Goal: Transaction & Acquisition: Purchase product/service

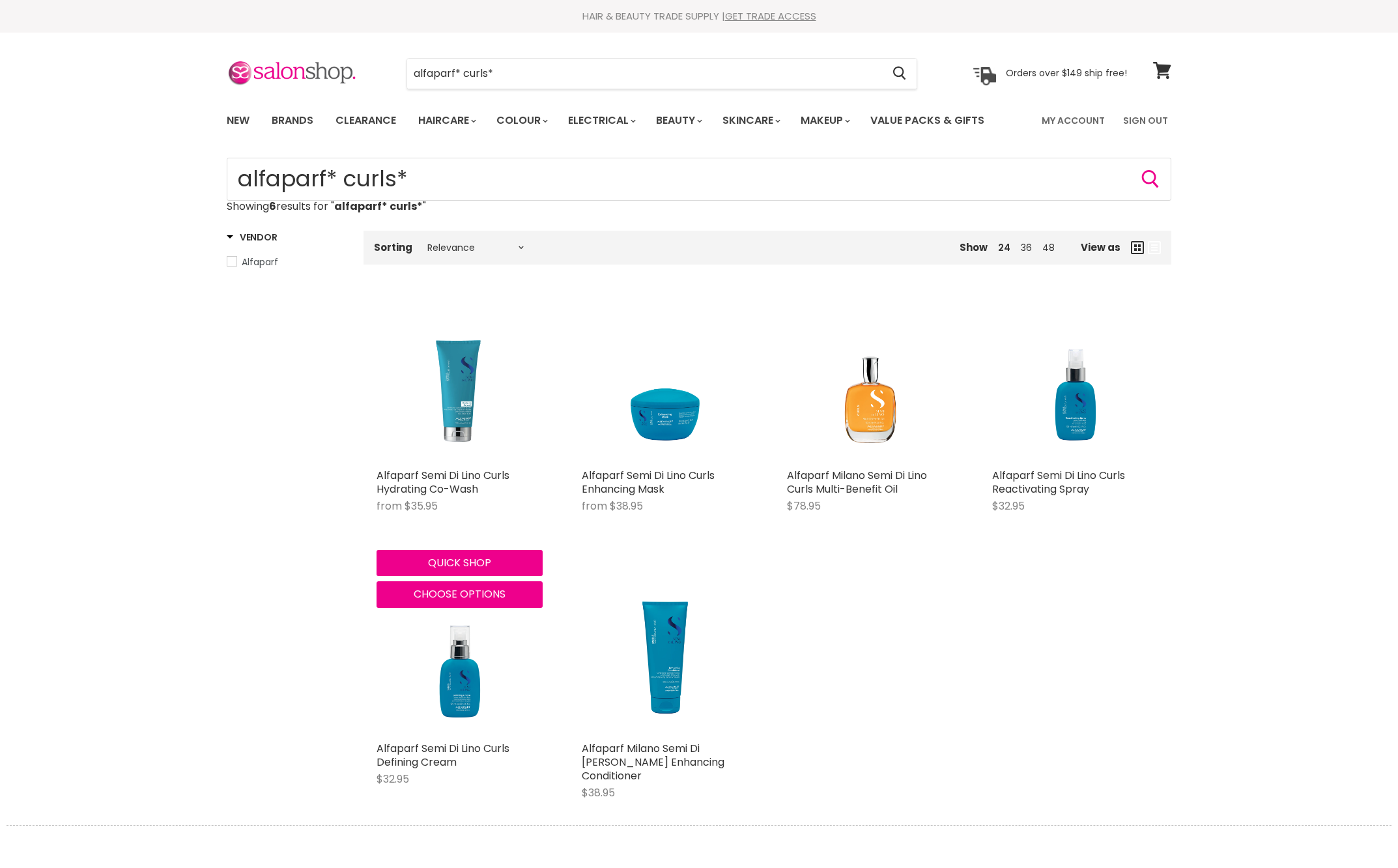
click at [477, 427] on img "Main content" at bounding box center [460, 379] width 166 height 166
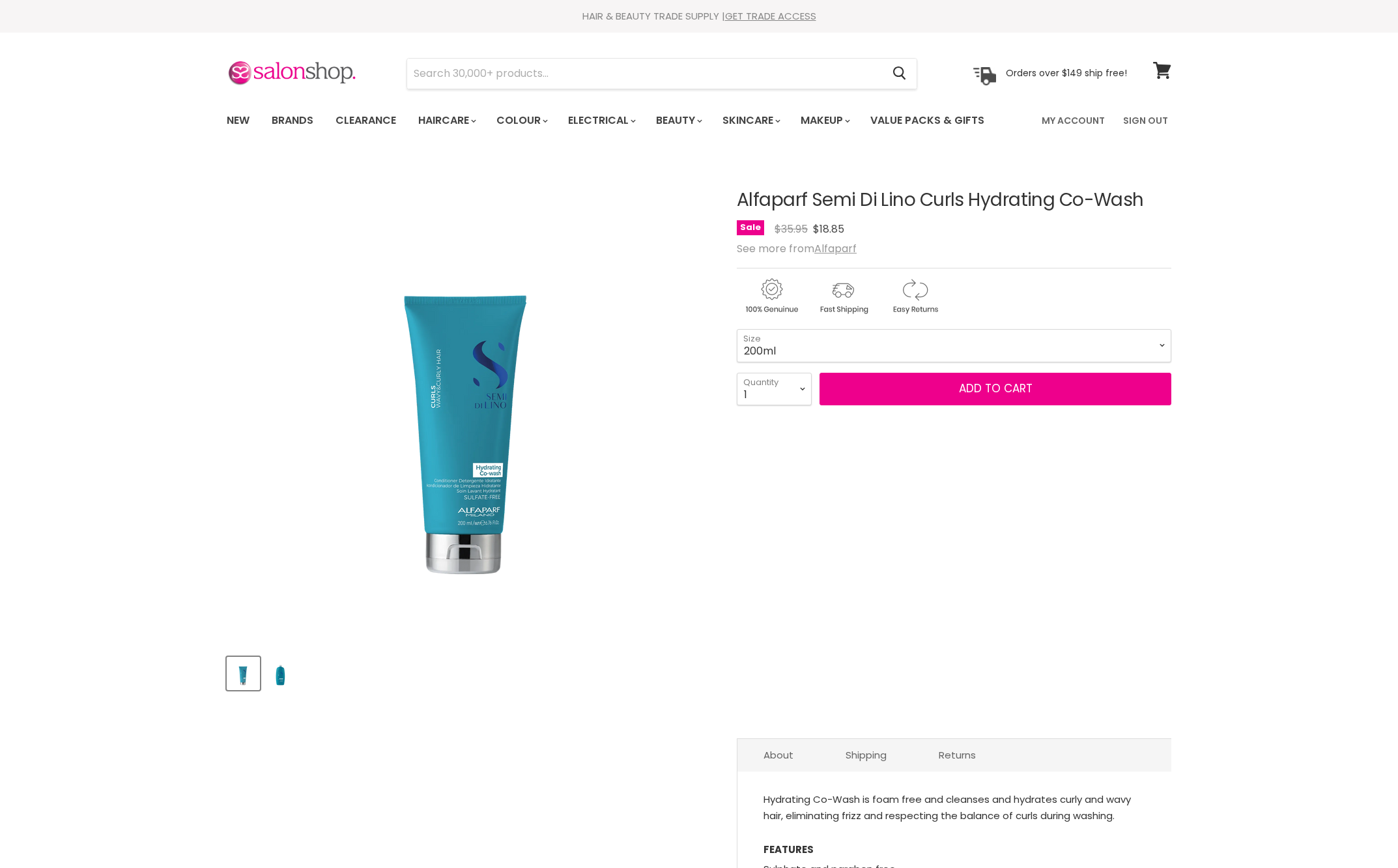
select select "1 Litre"
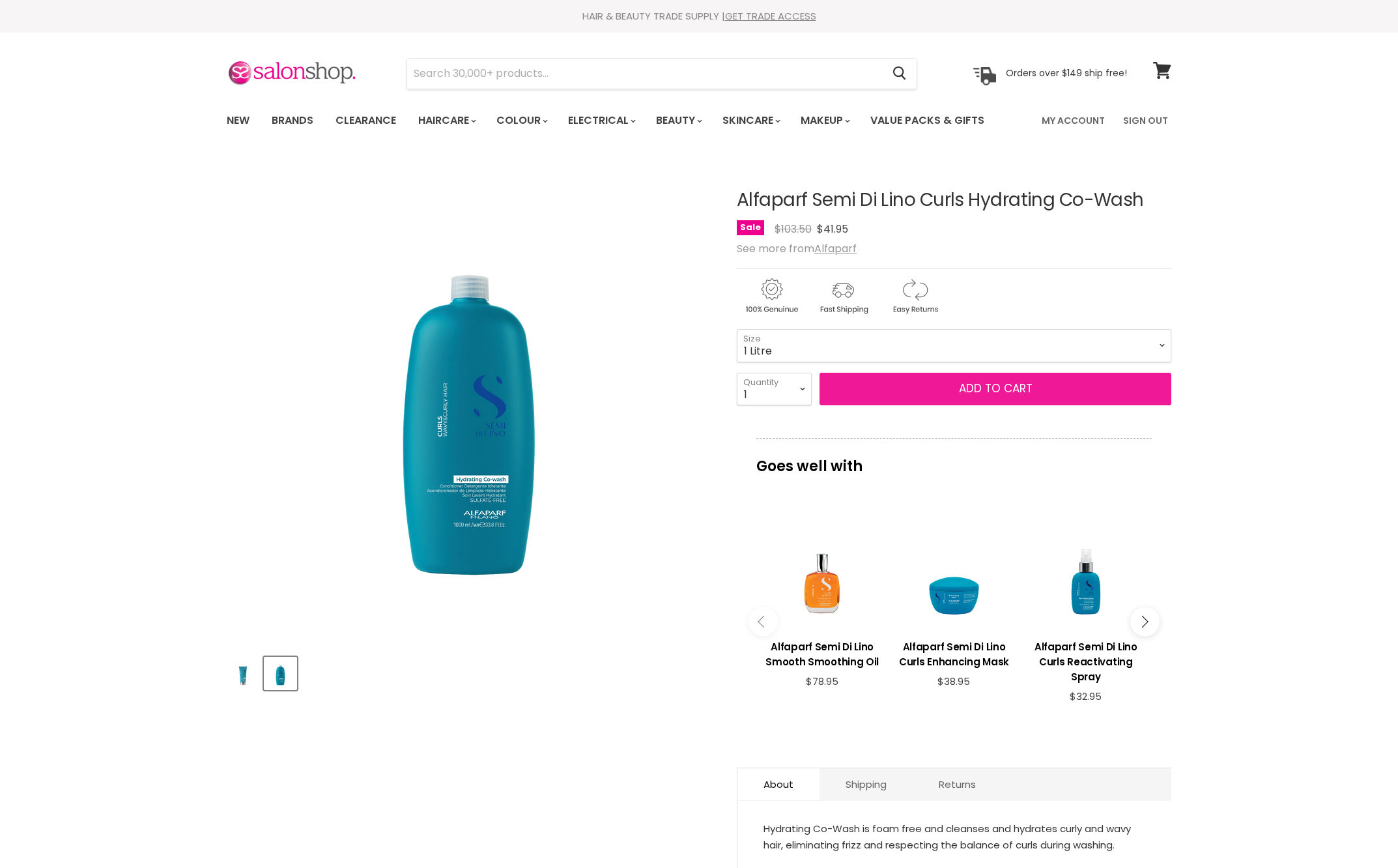
click at [917, 405] on button "Add to cart" at bounding box center [996, 389] width 351 height 32
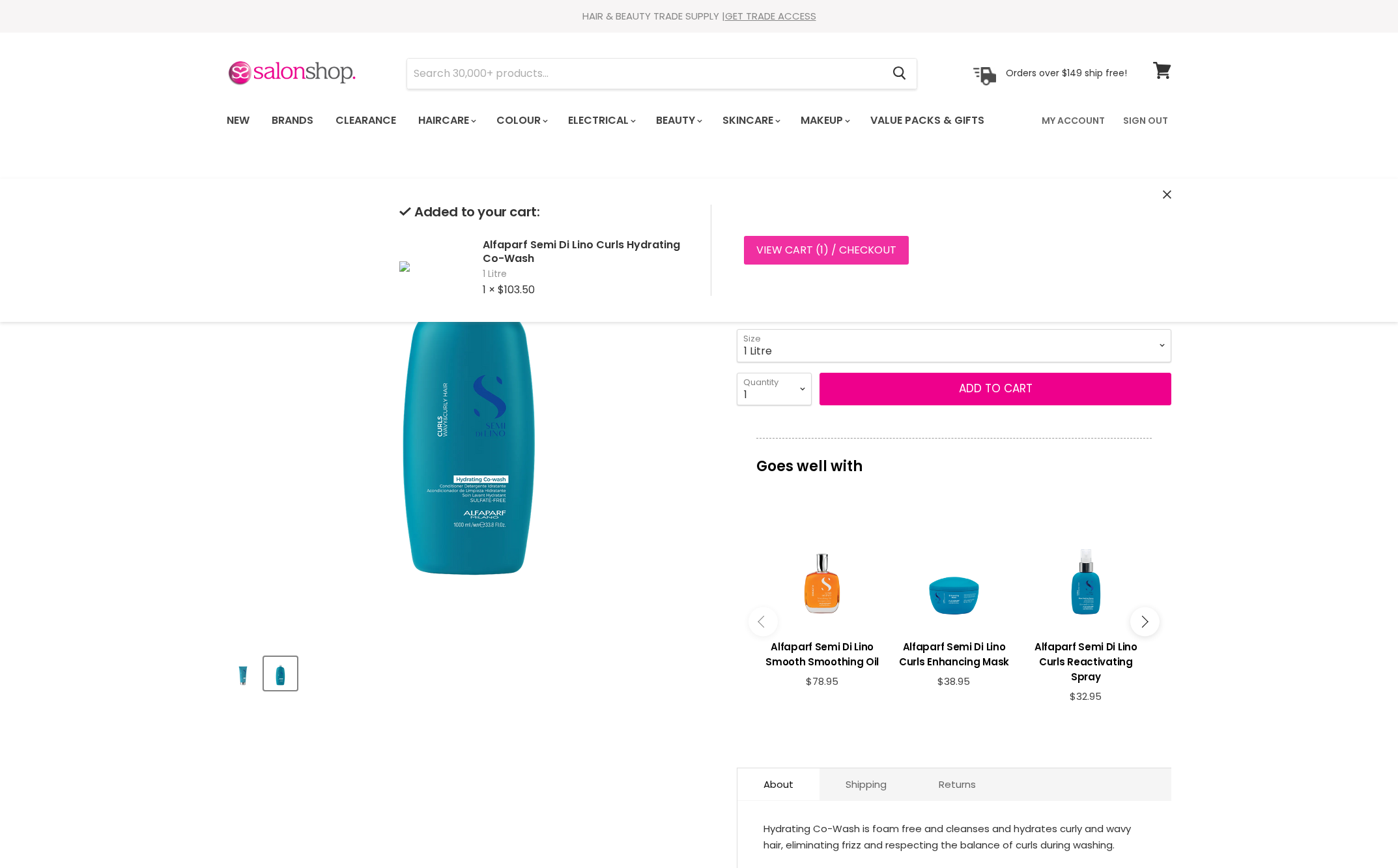
click at [831, 250] on link "View cart ( 1 ) / Checkout" at bounding box center [827, 250] width 164 height 28
